Goal: Information Seeking & Learning: Understand process/instructions

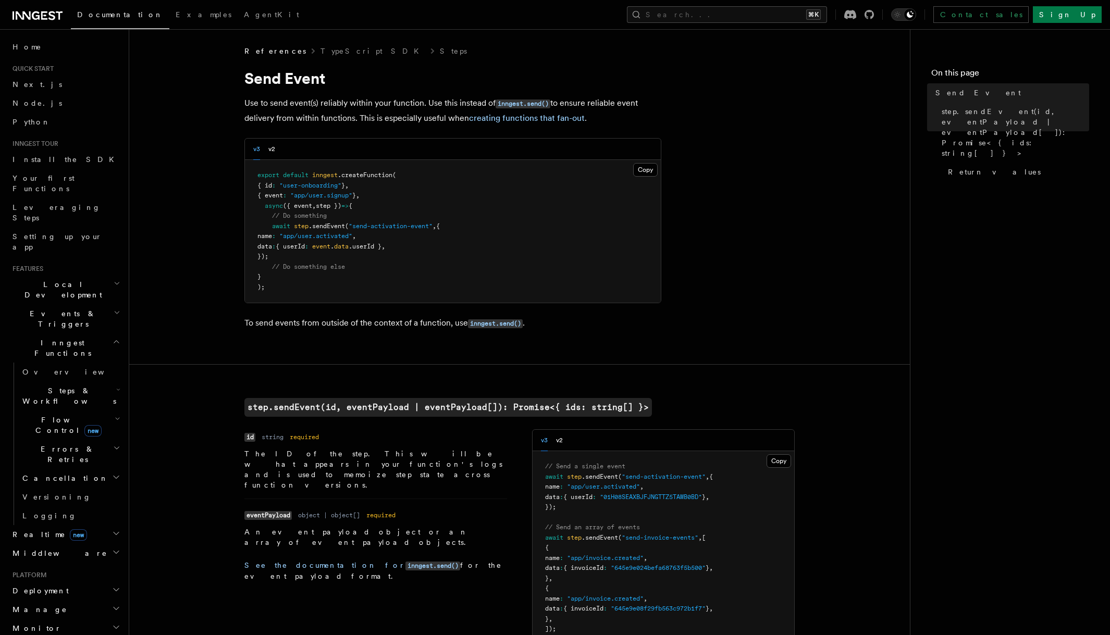
click at [364, 104] on p "Use to send event(s) reliably within your function. Use this instead of inngest…" at bounding box center [452, 111] width 417 height 30
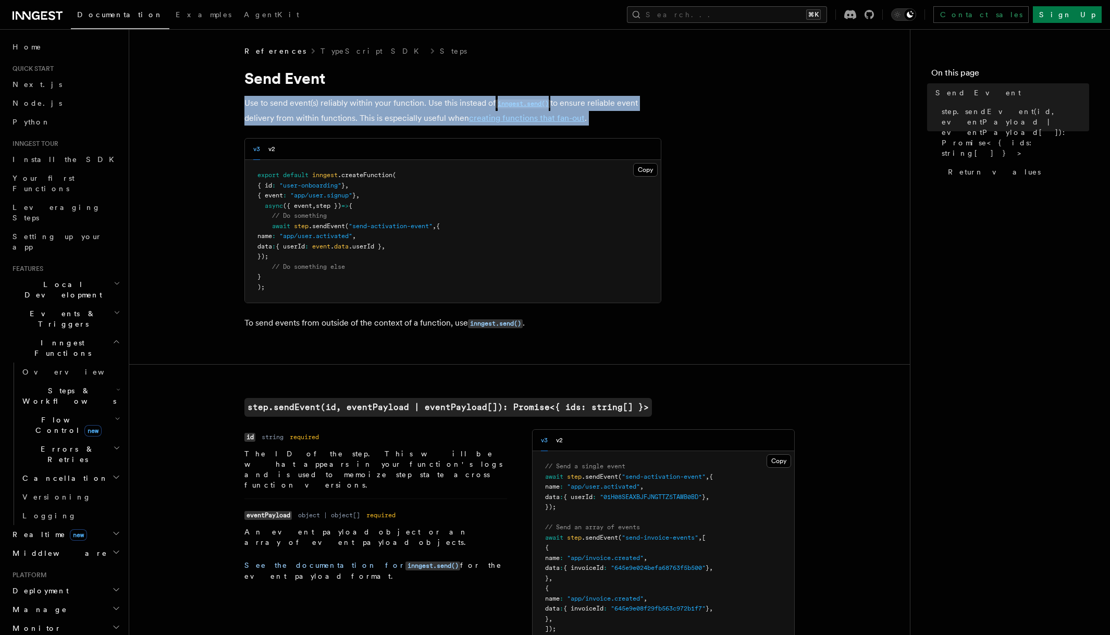
click at [364, 104] on p "Use to send event(s) reliably within your function. Use this instead of inngest…" at bounding box center [452, 111] width 417 height 30
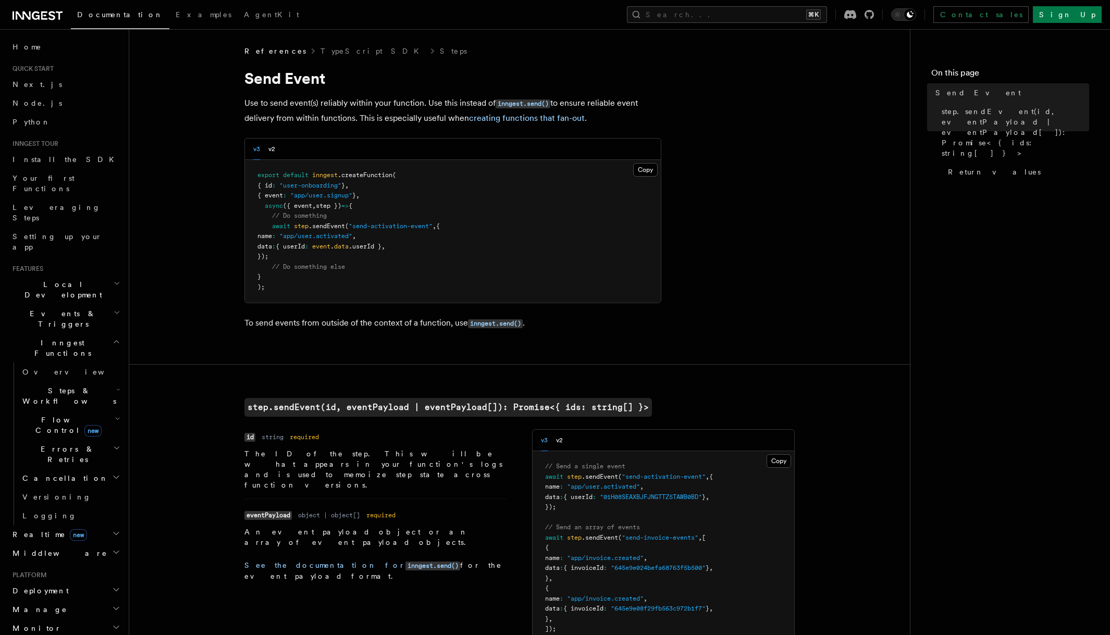
click at [364, 114] on p "Use to send event(s) reliably within your function. Use this instead of inngest…" at bounding box center [452, 111] width 417 height 30
click at [363, 117] on p "Use to send event(s) reliably within your function. Use this instead of inngest…" at bounding box center [452, 111] width 417 height 30
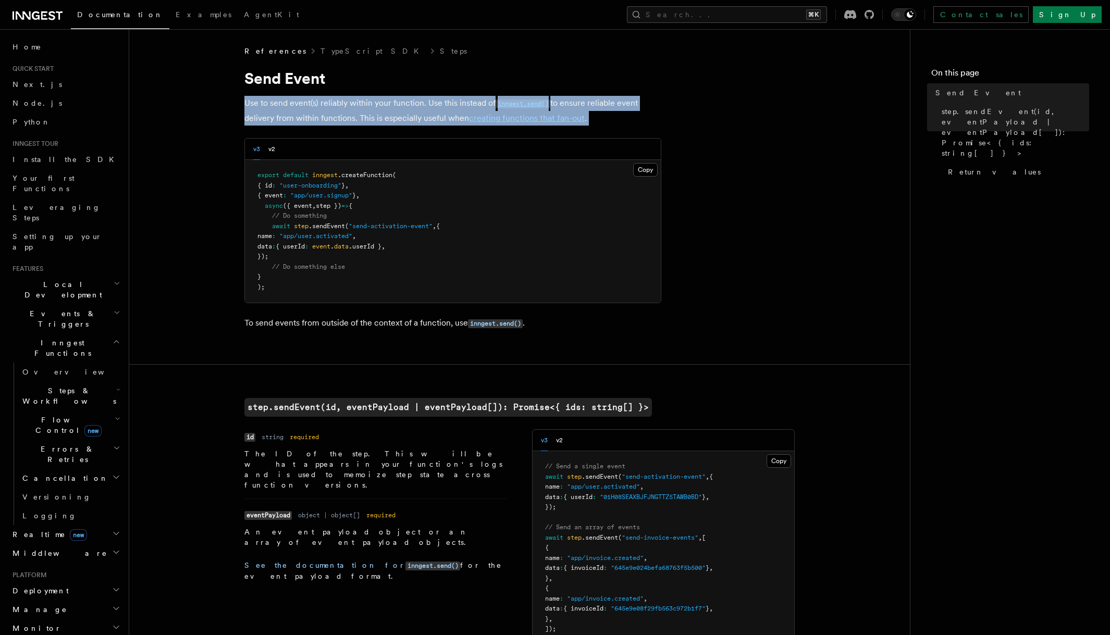
click at [363, 117] on p "Use to send event(s) reliably within your function. Use this instead of inngest…" at bounding box center [452, 111] width 417 height 30
click at [363, 121] on p "Use to send event(s) reliably within your function. Use this instead of inngest…" at bounding box center [452, 111] width 417 height 30
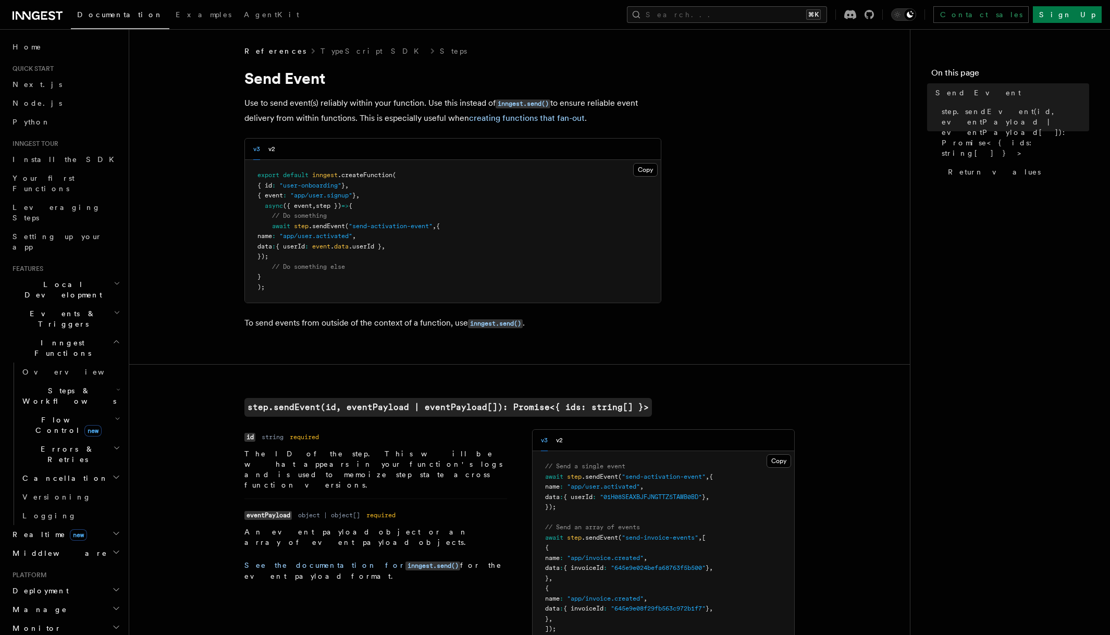
click at [378, 116] on p "Use to send event(s) reliably within your function. Use this instead of inngest…" at bounding box center [452, 111] width 417 height 30
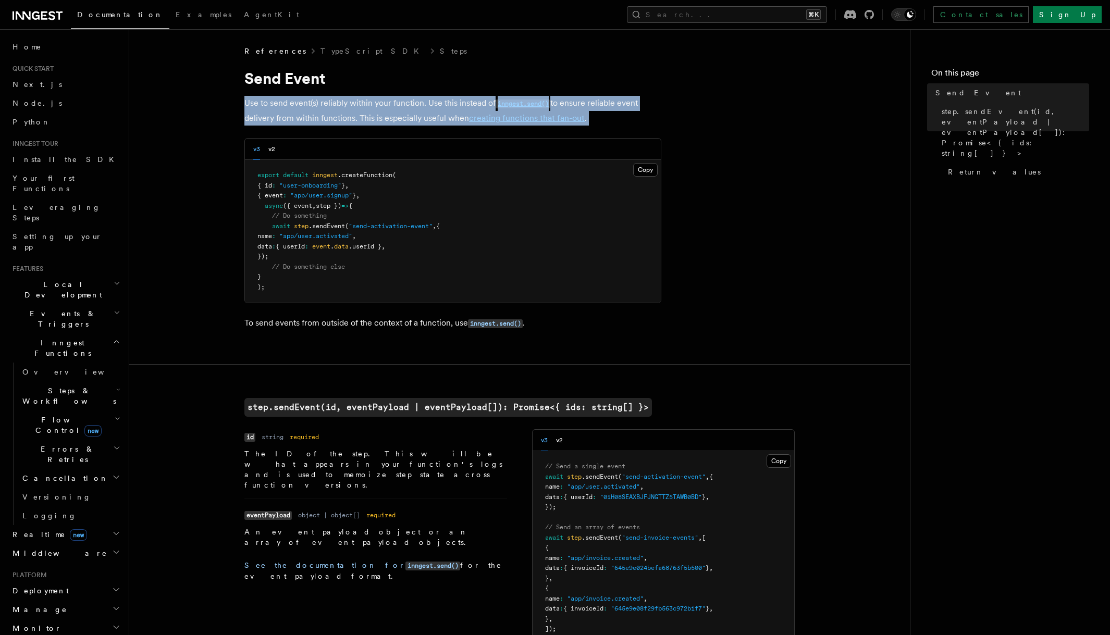
click at [378, 116] on p "Use to send event(s) reliably within your function. Use this instead of inngest…" at bounding box center [452, 111] width 417 height 30
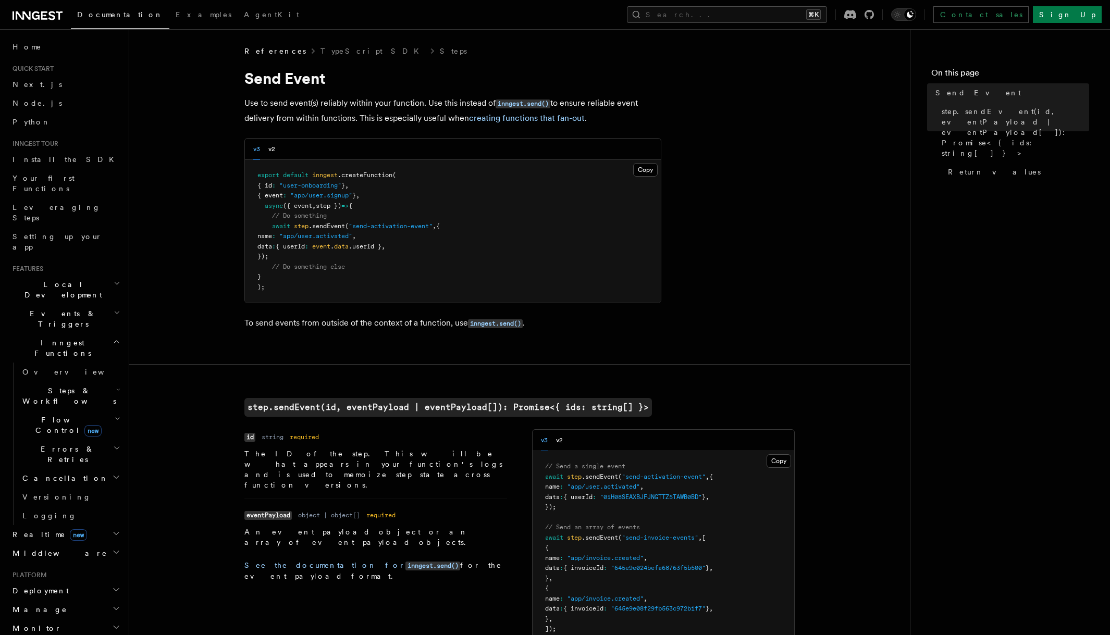
click at [378, 130] on article "References TypeScript SDK Steps Send Event Use to send event(s) reliably within…" at bounding box center [519, 618] width 747 height 1144
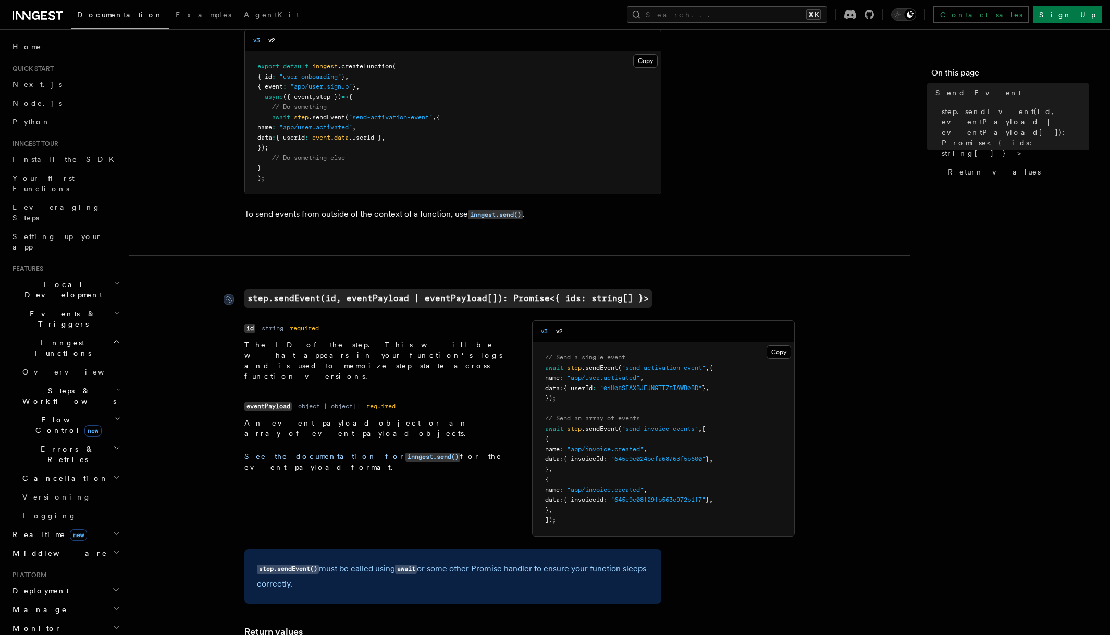
click at [386, 304] on code "step.sendEvent(id, eventPayload | eventPayload[]): Promise<{ ids: string[] }>" at bounding box center [448, 298] width 408 height 19
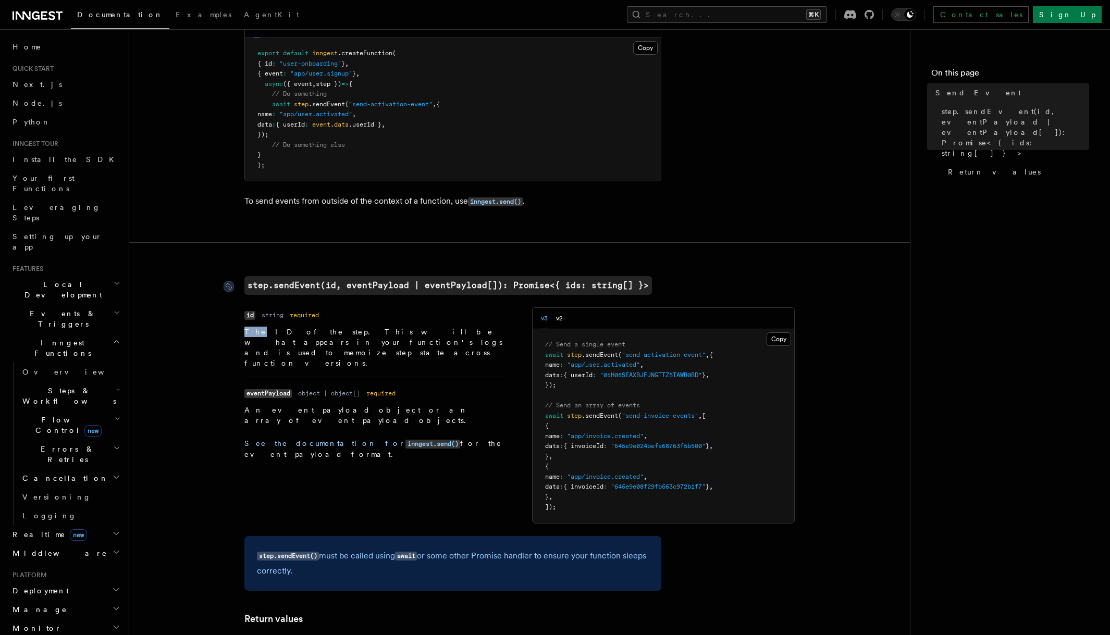
click at [386, 304] on article "References TypeScript SDK Steps Send Event Use to send event(s) reliably within…" at bounding box center [519, 496] width 747 height 1144
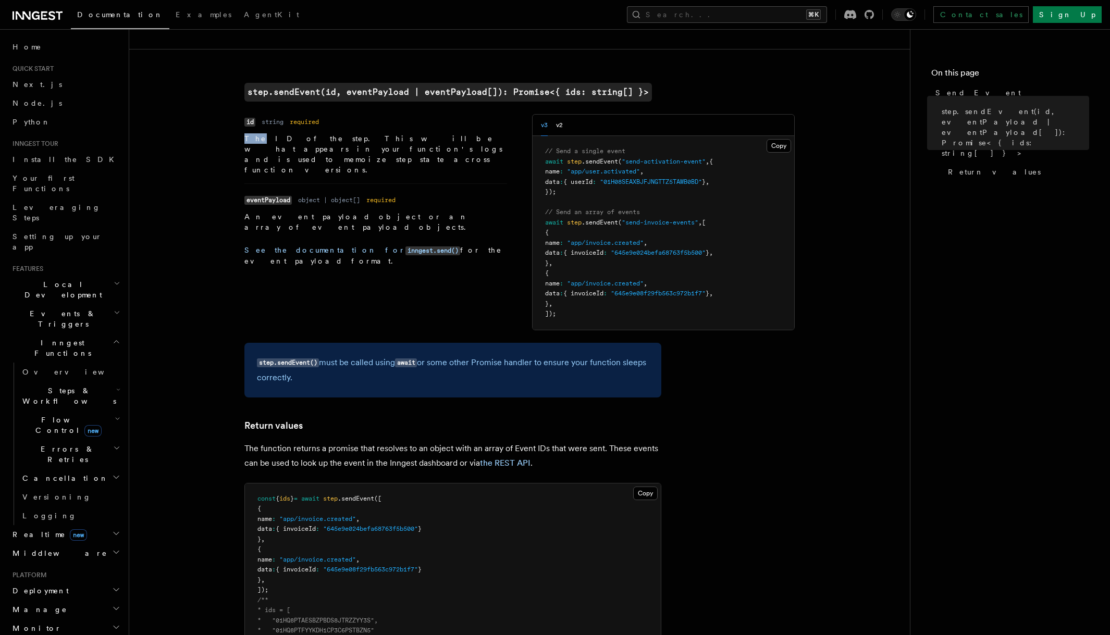
scroll to position [315, 0]
click at [463, 143] on p "The ID of the step. This will be what appears in your function's logs and is us…" at bounding box center [375, 155] width 263 height 42
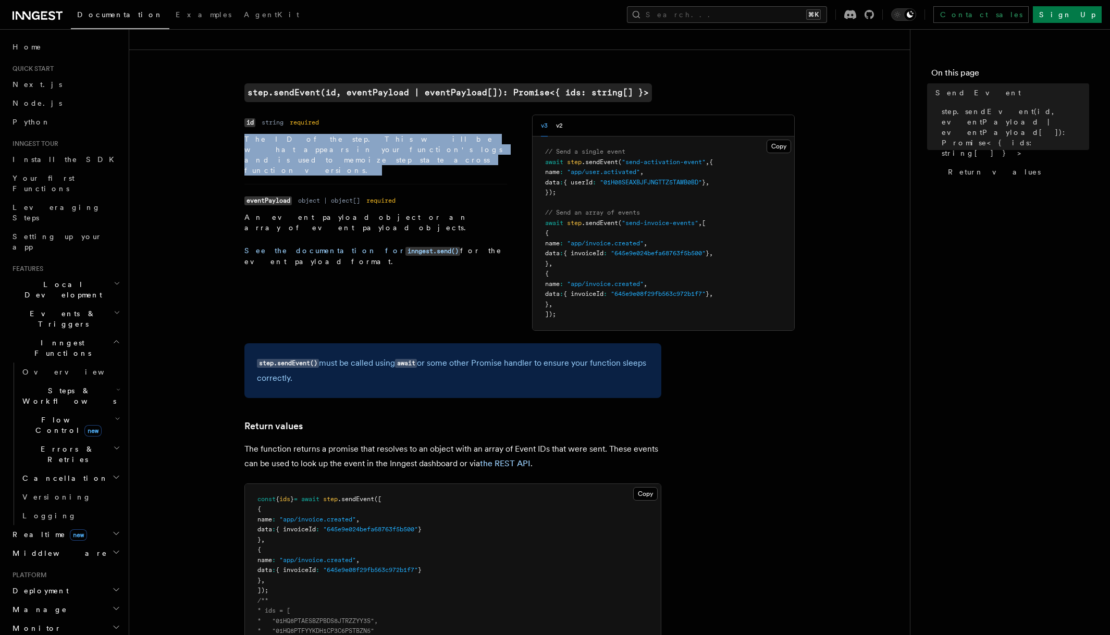
click at [463, 143] on p "The ID of the step. This will be what appears in your function's logs and is us…" at bounding box center [375, 155] width 263 height 42
click at [459, 150] on p "The ID of the step. This will be what appears in your function's logs and is us…" at bounding box center [375, 155] width 263 height 42
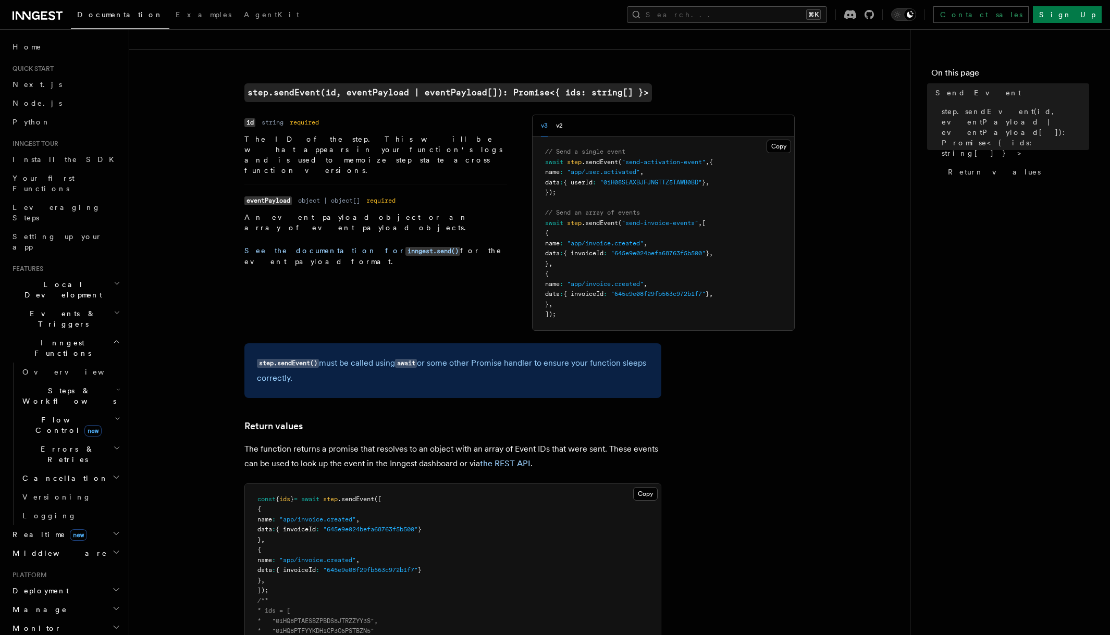
click at [391, 144] on p "The ID of the step. This will be what appears in your function's logs and is us…" at bounding box center [375, 155] width 263 height 42
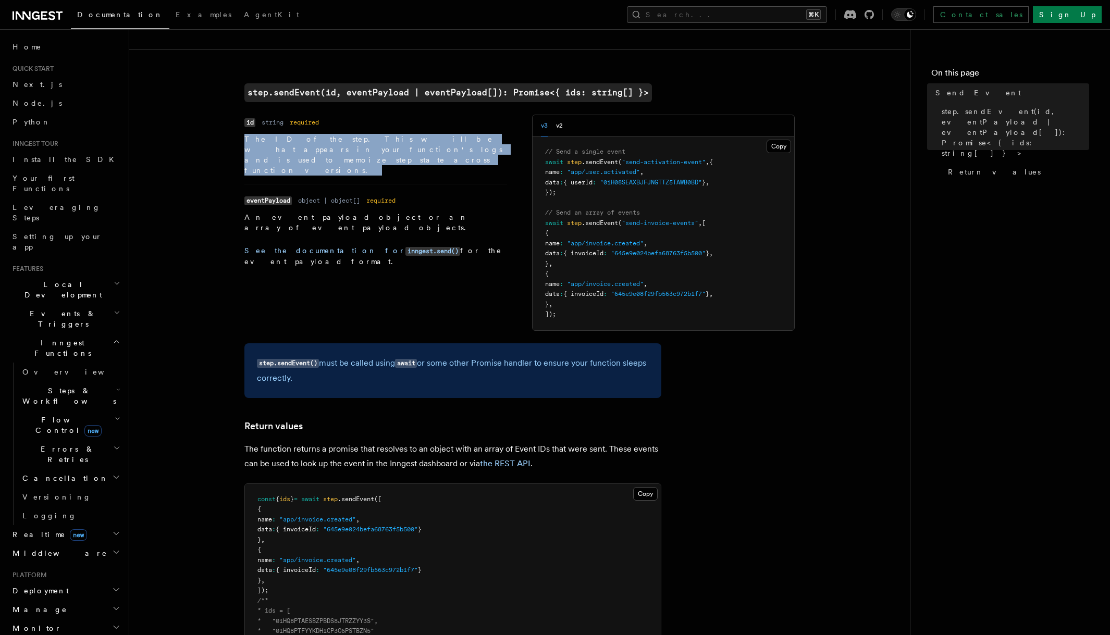
click at [391, 144] on p "The ID of the step. This will be what appears in your function's logs and is us…" at bounding box center [375, 155] width 263 height 42
click at [385, 147] on p "The ID of the step. This will be what appears in your function's logs and is us…" at bounding box center [375, 155] width 263 height 42
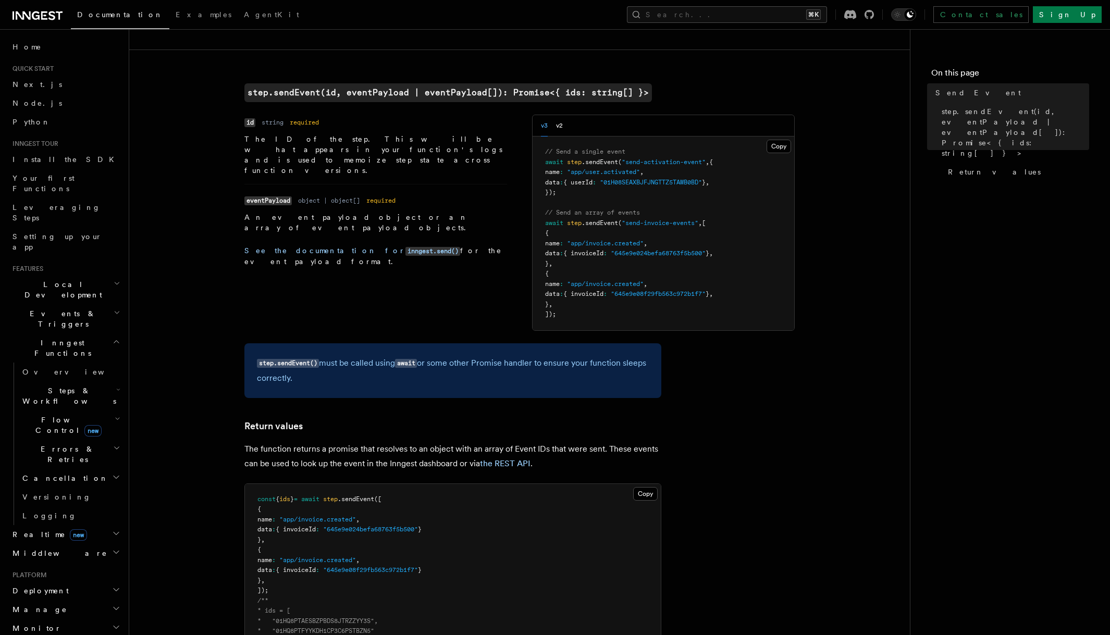
click at [401, 147] on p "The ID of the step. This will be what appears in your function's logs and is us…" at bounding box center [375, 155] width 263 height 42
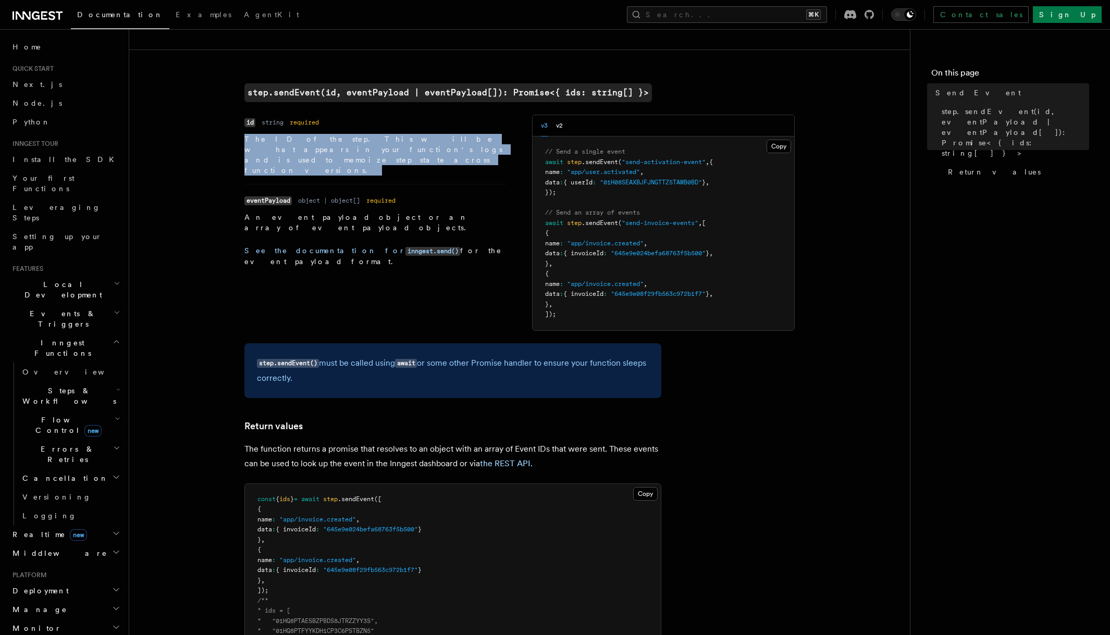
click at [401, 147] on p "The ID of the step. This will be what appears in your function's logs and is us…" at bounding box center [375, 155] width 263 height 42
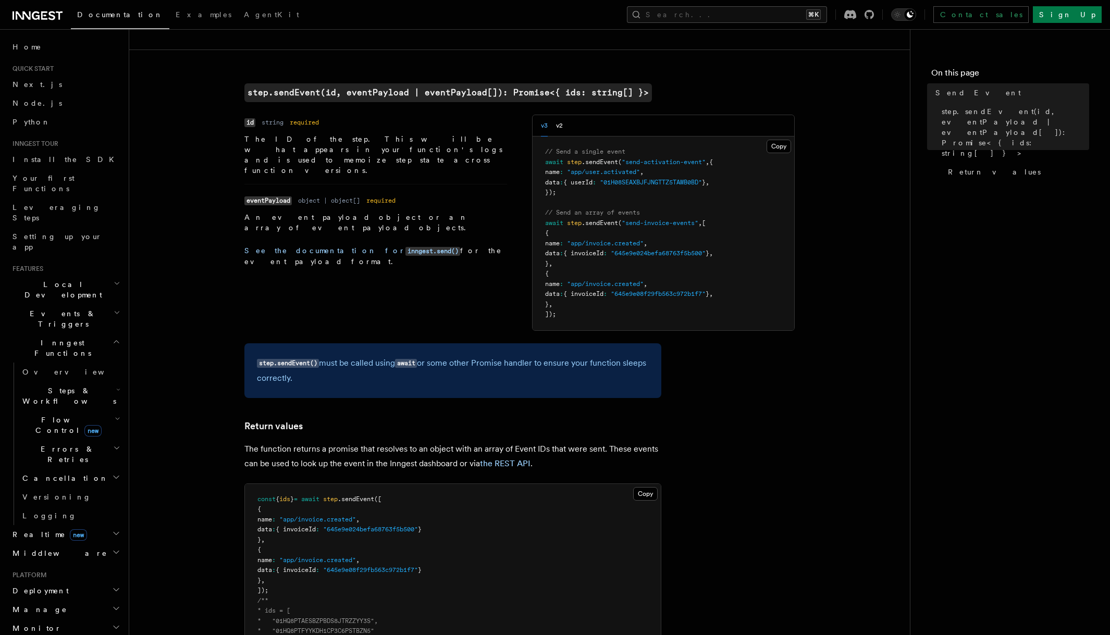
click at [401, 152] on p "The ID of the step. This will be what appears in your function's logs and is us…" at bounding box center [375, 155] width 263 height 42
